Goal: Task Accomplishment & Management: Complete application form

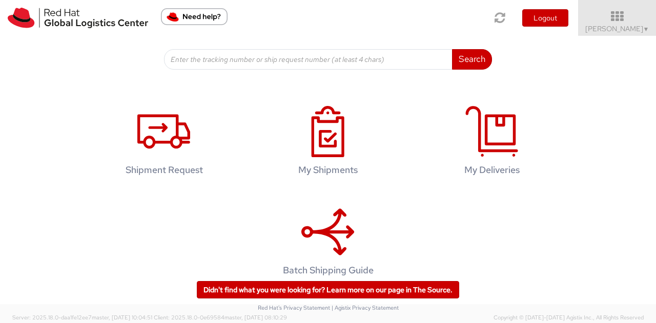
scroll to position [154, 0]
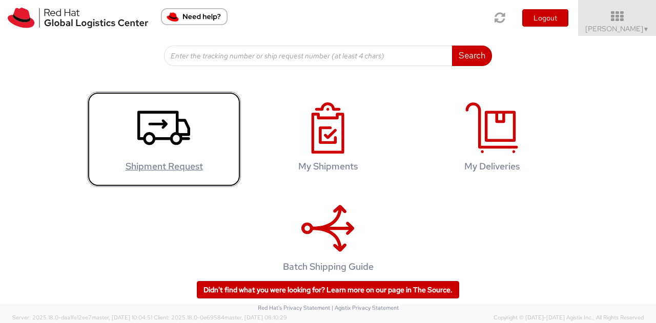
click at [182, 122] on use at bounding box center [163, 128] width 53 height 34
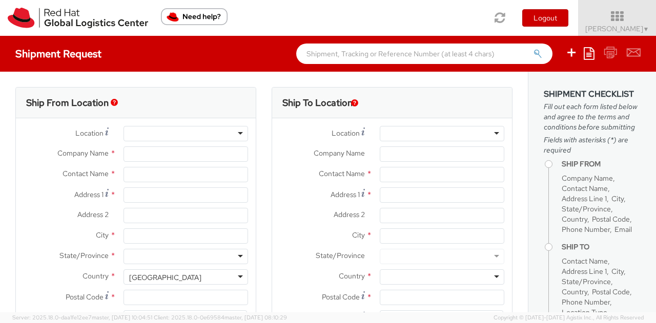
select select "857"
select select
type input "Red Hat, Inc."
type input "[PERSON_NAME]"
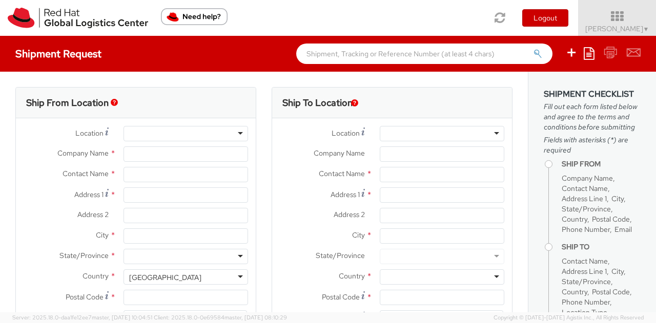
type input "[STREET_ADDRESS]"
type input "RALEIGH"
type input "27601"
type input "19198908110"
type input "[EMAIL_ADDRESS][DOMAIN_NAME]"
